Goal: Information Seeking & Learning: Learn about a topic

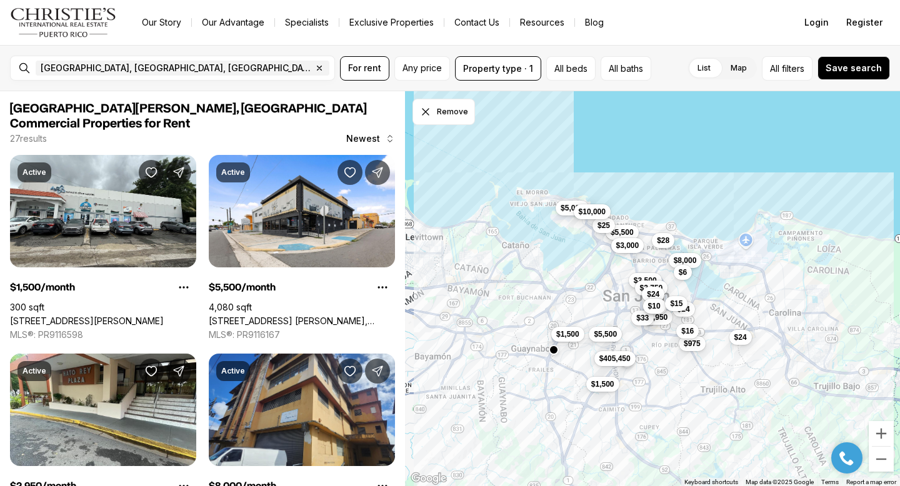
drag, startPoint x: 682, startPoint y: 238, endPoint x: 664, endPoint y: 282, distance: 47.3
click at [663, 283] on div "$1,500 $5,500 $2,950 $8,000 $1,500 $975 $5,000 $5,500 $405,450 $3,000 $3,500 $2…" at bounding box center [652, 288] width 495 height 395
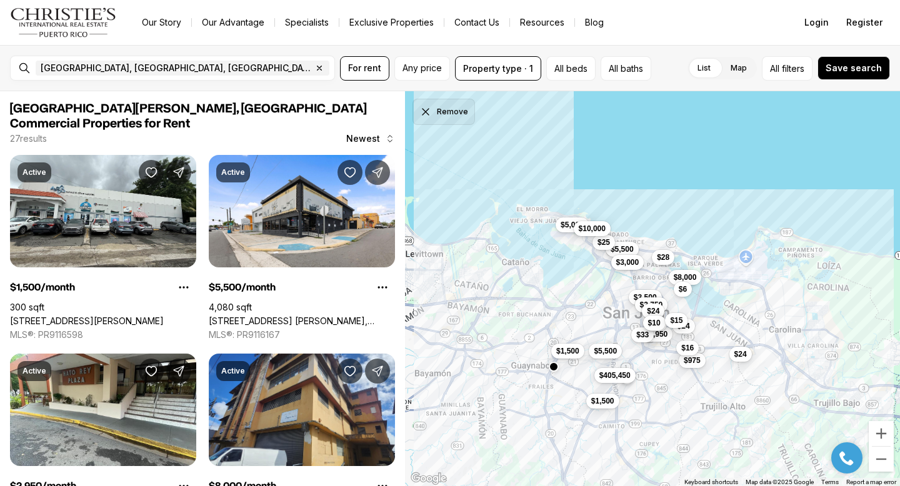
click at [423, 111] on icon "Dismiss drawing" at bounding box center [425, 112] width 12 height 12
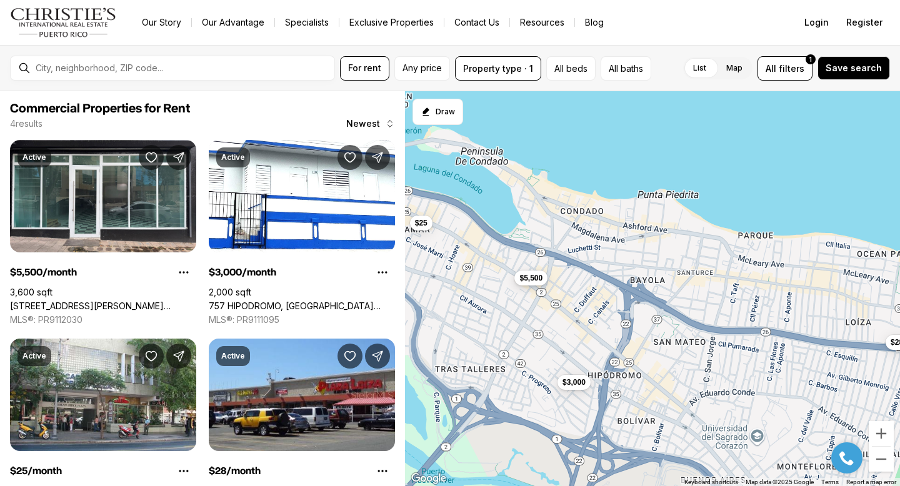
click at [527, 274] on span "$5,500" at bounding box center [530, 278] width 23 height 10
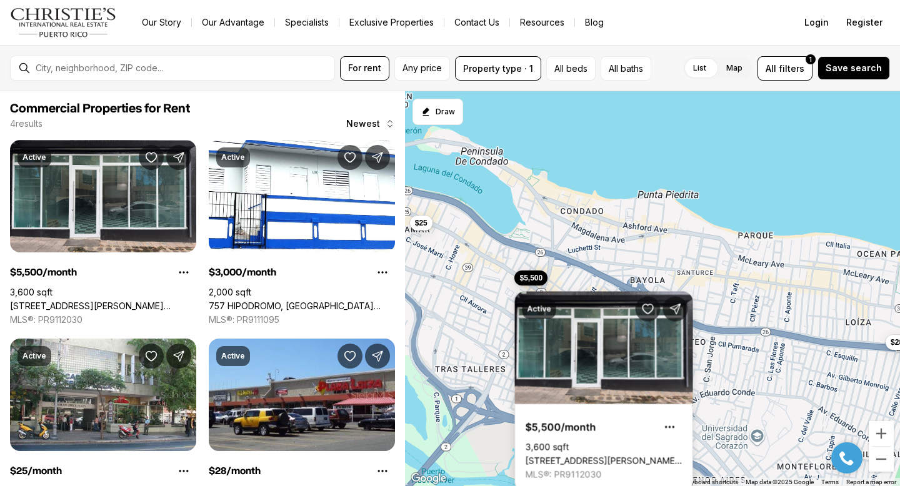
click at [573, 455] on link "[STREET_ADDRESS][PERSON_NAME][PERSON_NAME][PERSON_NAME]" at bounding box center [603, 460] width 157 height 11
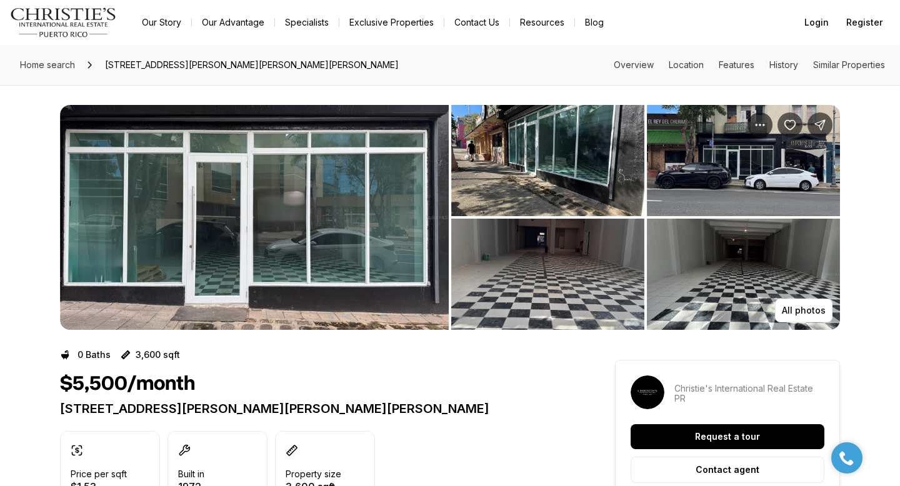
click at [221, 249] on img "View image gallery" at bounding box center [254, 217] width 389 height 225
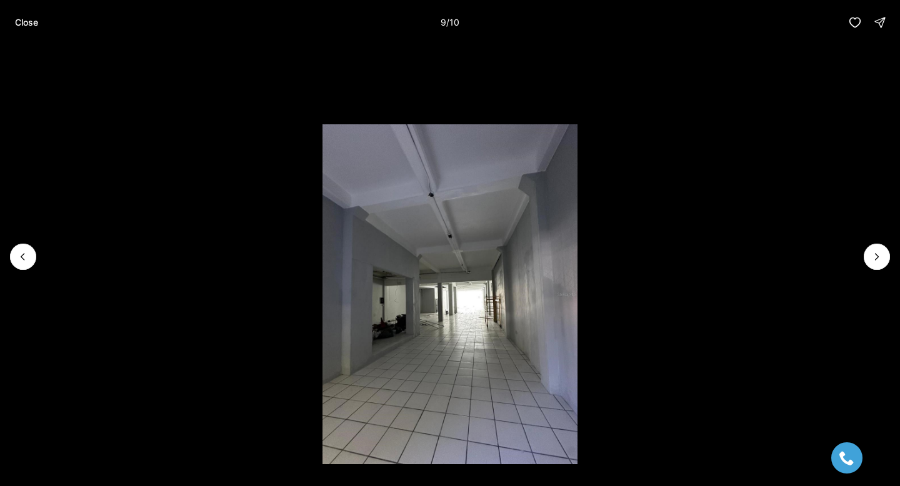
click at [25, 272] on li "9 of 10" at bounding box center [450, 257] width 900 height 424
click at [25, 262] on icon "Previous slide" at bounding box center [23, 256] width 12 height 12
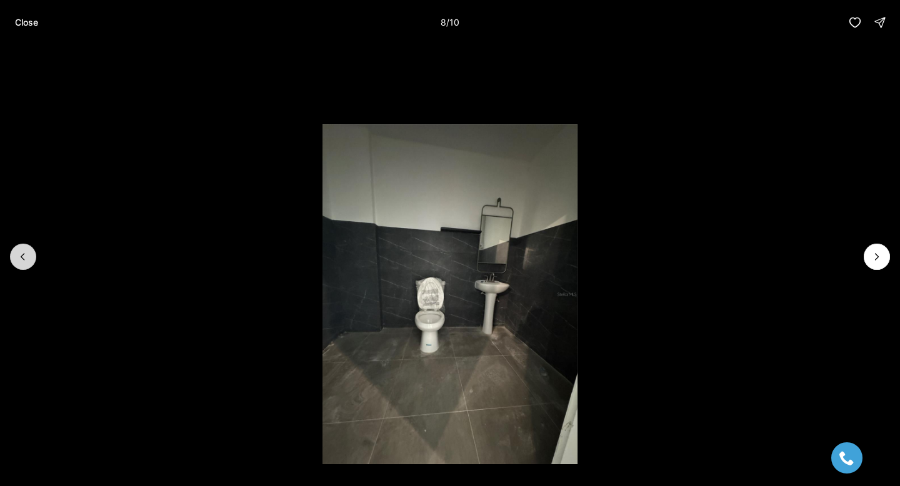
click at [25, 262] on icon "Previous slide" at bounding box center [23, 256] width 12 height 12
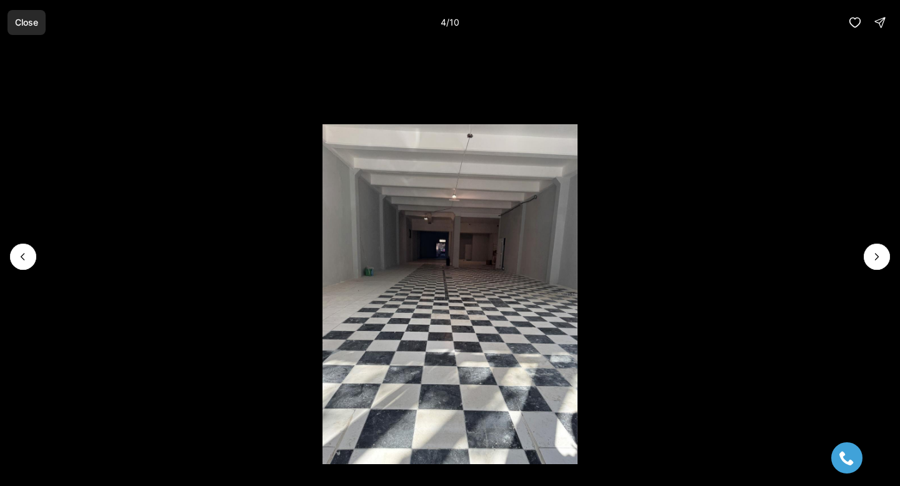
click at [20, 21] on p "Close" at bounding box center [26, 22] width 23 height 10
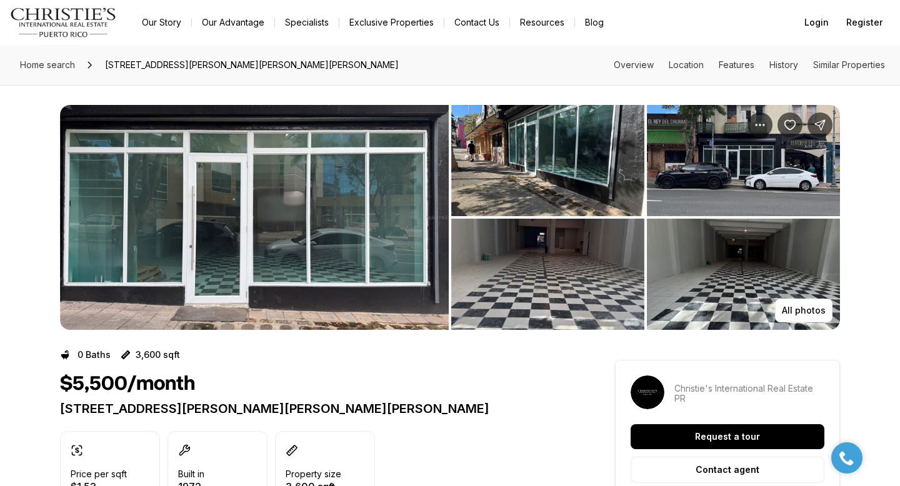
click at [212, 299] on img "View image gallery" at bounding box center [254, 217] width 389 height 225
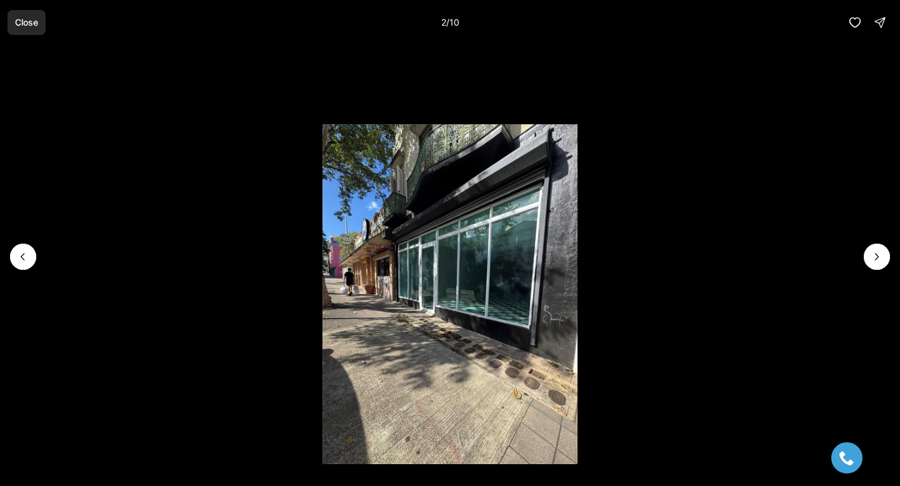
click at [27, 22] on p "Close" at bounding box center [26, 22] width 23 height 10
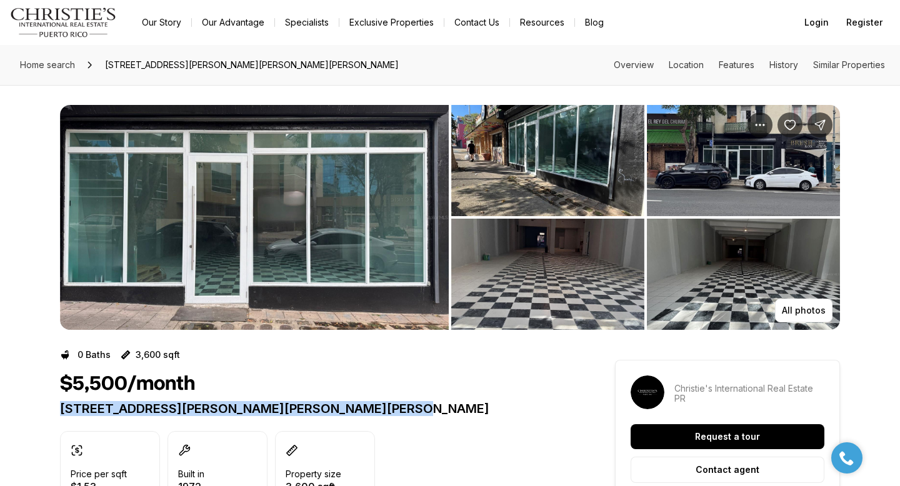
drag, startPoint x: 59, startPoint y: 404, endPoint x: 409, endPoint y: 415, distance: 350.0
copy p "1103 S PONCE DE LEON AVE S #5 SAN JUAN PR, 00907"
